Goal: Task Accomplishment & Management: Complete application form

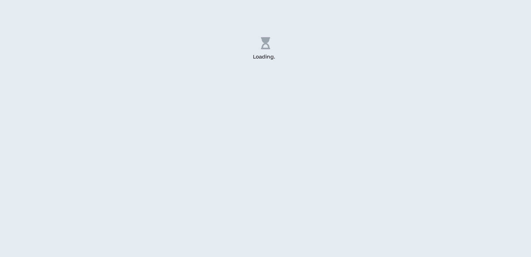
select select "US"
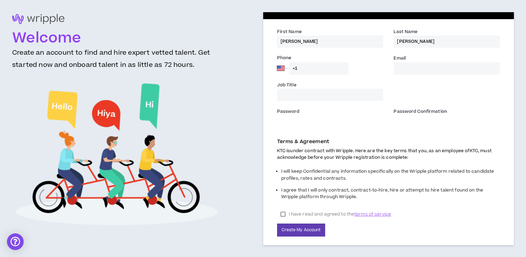
click at [283, 81] on div "Job Title" at bounding box center [330, 91] width 106 height 20
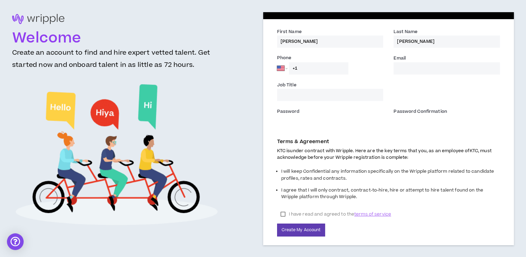
click at [288, 86] on label "Job Title" at bounding box center [286, 86] width 19 height 8
click at [288, 89] on input "Job Title" at bounding box center [330, 95] width 106 height 12
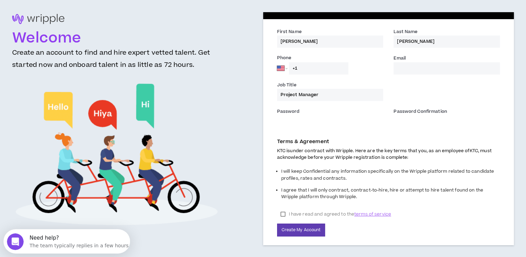
type input "Project Manager"
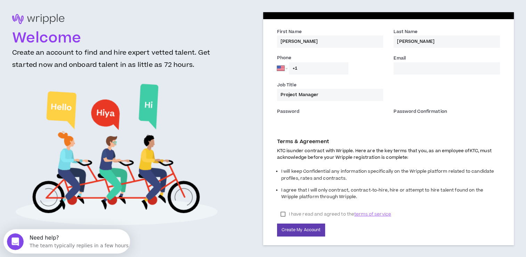
click at [314, 67] on input "+1" at bounding box center [318, 68] width 59 height 12
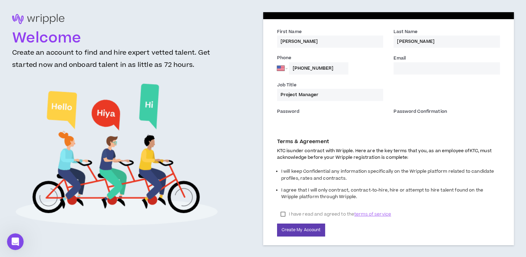
type input "[PHONE_NUMBER]"
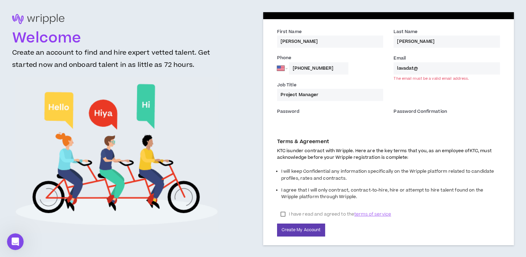
type input "[EMAIL_ADDRESS][DOMAIN_NAME]"
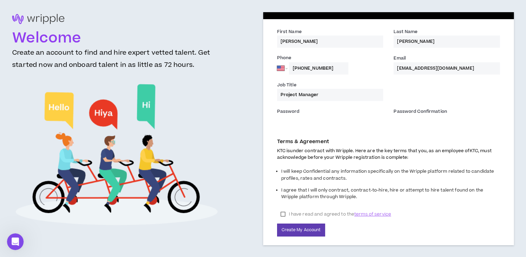
click at [282, 214] on label "I have read and agreed to the terms of service" at bounding box center [336, 214] width 118 height 10
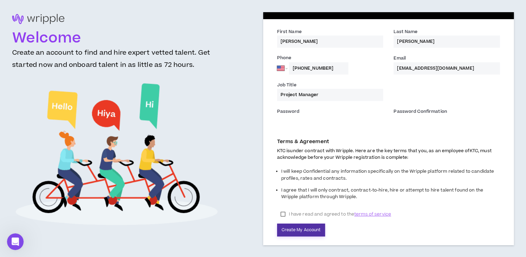
click at [298, 230] on button "Create My Account" at bounding box center [301, 229] width 48 height 13
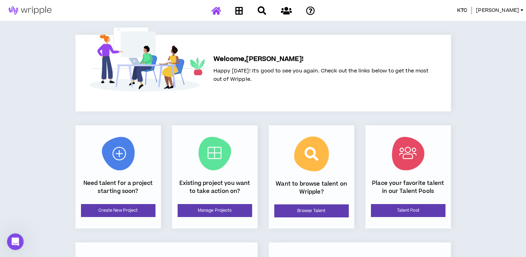
click at [518, 94] on div "KTC Lavada Welcome, [PERSON_NAME] ! Happy [DATE]! It's good to see you again. C…" at bounding box center [263, 166] width 526 height 333
click at [239, 10] on icon at bounding box center [239, 10] width 8 height 9
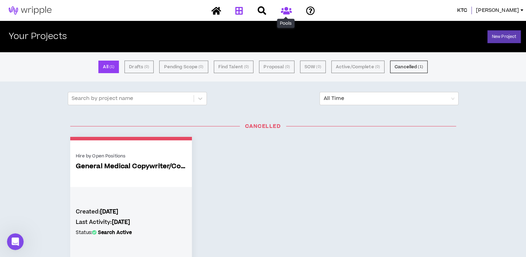
click at [288, 10] on icon at bounding box center [286, 10] width 11 height 9
